Goal: Communication & Community: Answer question/provide support

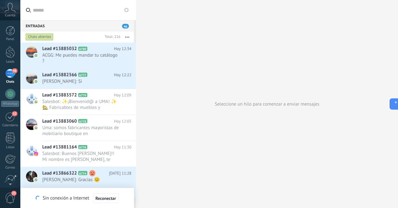
scroll to position [9, 0]
click at [13, 52] on div at bounding box center [10, 52] width 9 height 12
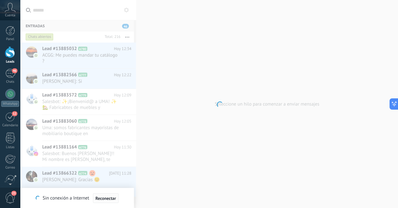
click at [109, 198] on span "Reconectar" at bounding box center [105, 198] width 21 height 4
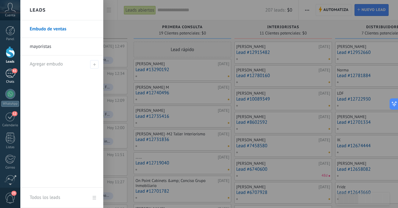
click at [9, 73] on div "61" at bounding box center [10, 73] width 10 height 9
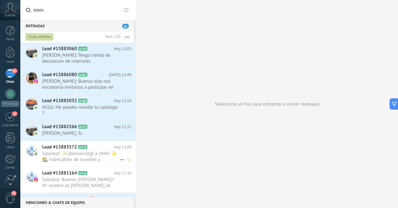
click at [95, 153] on span "Salesbot: ✨¡Bienvenid@ a UMA! ✨ 🏡 Fabricabtes de muebles y decoración artesanal…" at bounding box center [80, 156] width 77 height 12
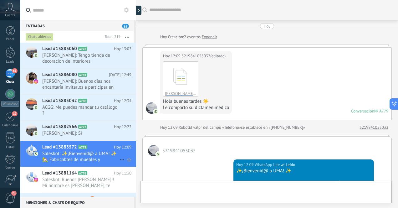
scroll to position [121, 0]
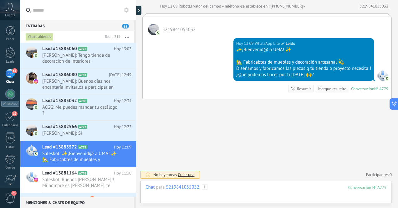
click at [261, 190] on div at bounding box center [265, 193] width 241 height 19
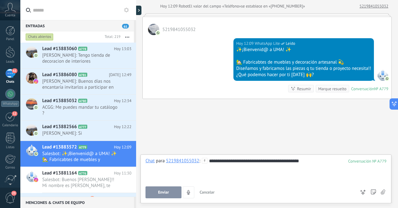
click at [169, 194] on button "Enviar" at bounding box center [163, 192] width 36 height 12
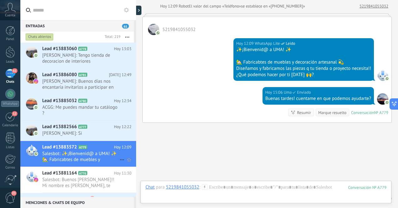
scroll to position [145, 0]
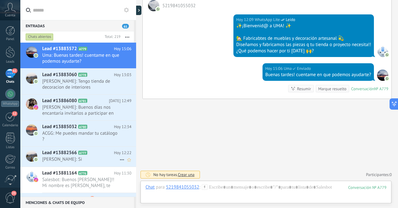
click at [101, 156] on span "[PERSON_NAME]: Si" at bounding box center [80, 159] width 77 height 6
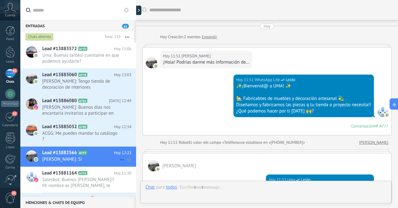
scroll to position [190, 0]
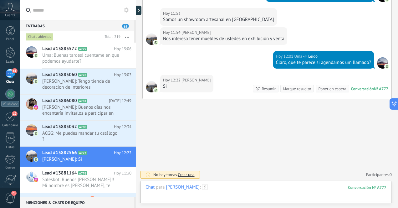
click at [253, 188] on div at bounding box center [265, 193] width 241 height 19
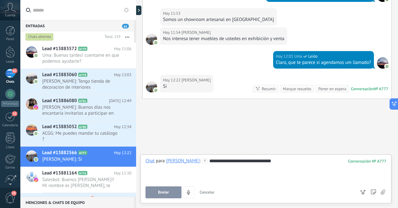
click at [167, 192] on span "Enviar" at bounding box center [163, 192] width 11 height 4
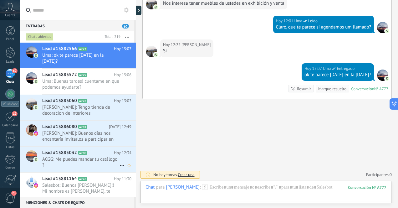
click at [91, 161] on span "ACGG: Me puedes mandar tu catálogo ?" at bounding box center [80, 162] width 77 height 12
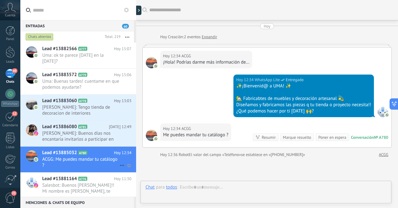
scroll to position [59, 0]
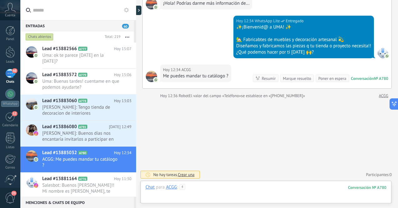
click at [212, 190] on div at bounding box center [265, 193] width 241 height 19
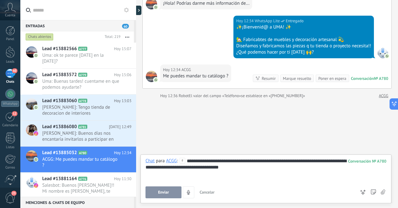
click at [168, 192] on span "Enviar" at bounding box center [163, 192] width 11 height 4
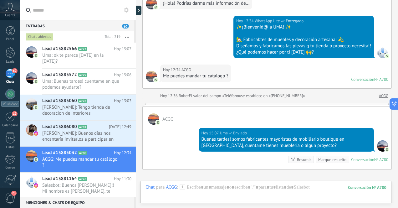
scroll to position [55, 0]
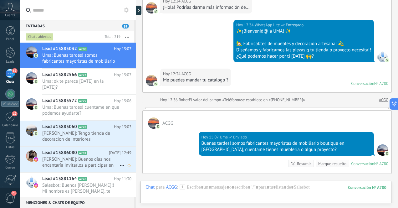
click at [97, 163] on span "Gustavo Perez Morineau: Buenos días nos encantaría invitarlos a participar en H…" at bounding box center [80, 162] width 77 height 12
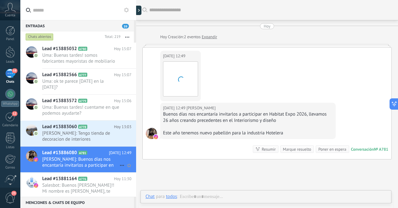
scroll to position [27, 0]
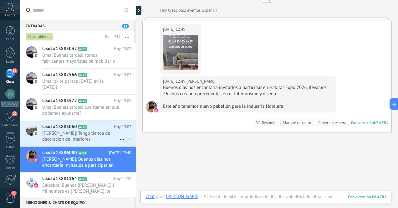
click at [94, 136] on span "Elena Zillmann: Tengo tienda de decoracion de interiores" at bounding box center [80, 136] width 77 height 12
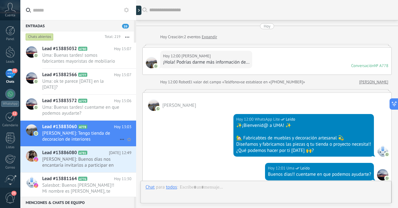
scroll to position [184, 0]
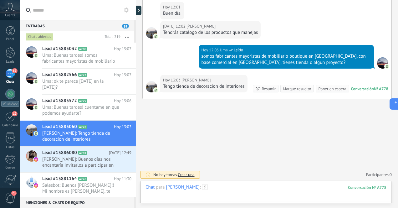
click at [284, 190] on div at bounding box center [265, 193] width 241 height 19
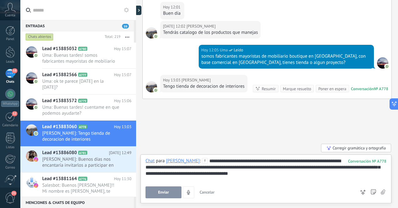
click at [164, 191] on span "Enviar" at bounding box center [163, 192] width 11 height 4
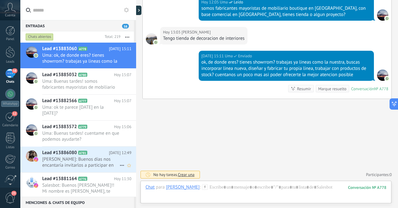
click at [103, 161] on span "Gustavo Perez Morineau: Buenos días nos encantaría invitarlos a participar en H…" at bounding box center [80, 162] width 77 height 12
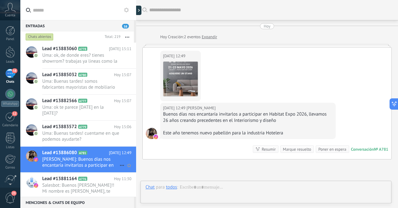
scroll to position [60, 0]
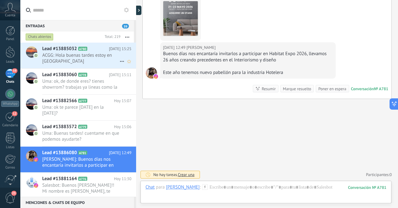
click at [98, 54] on span "ACGG: Hola buenas tardes estoy en Puerto Escondido" at bounding box center [80, 58] width 77 height 12
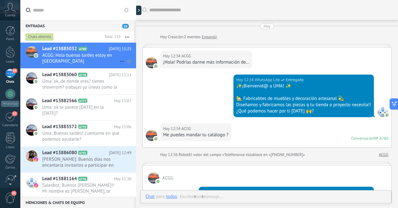
scroll to position [131, 0]
